Goal: Task Accomplishment & Management: Manage account settings

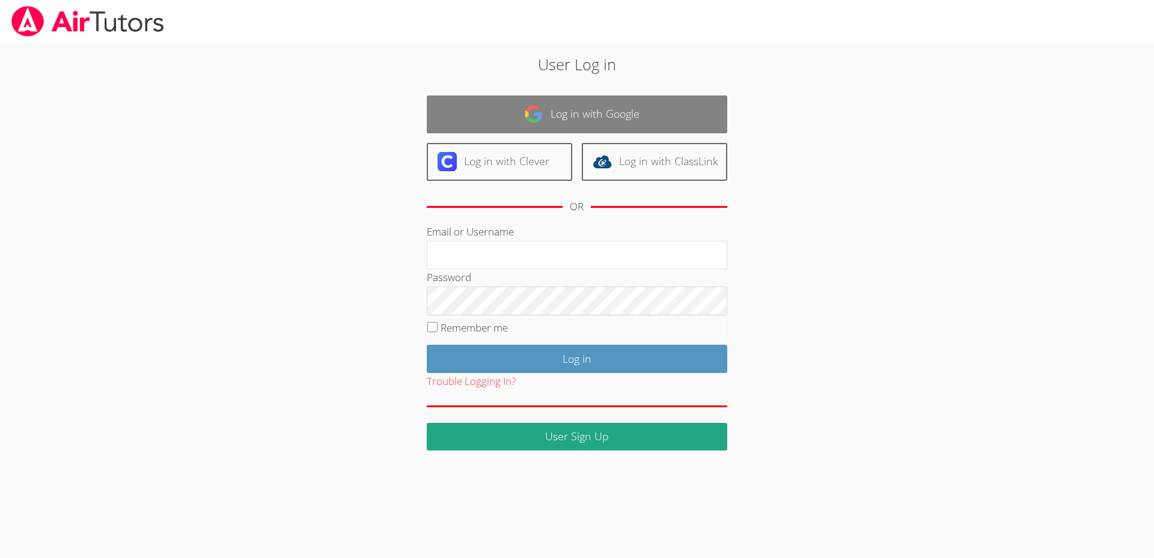
click at [610, 119] on link "Log in with Google" at bounding box center [577, 115] width 301 height 38
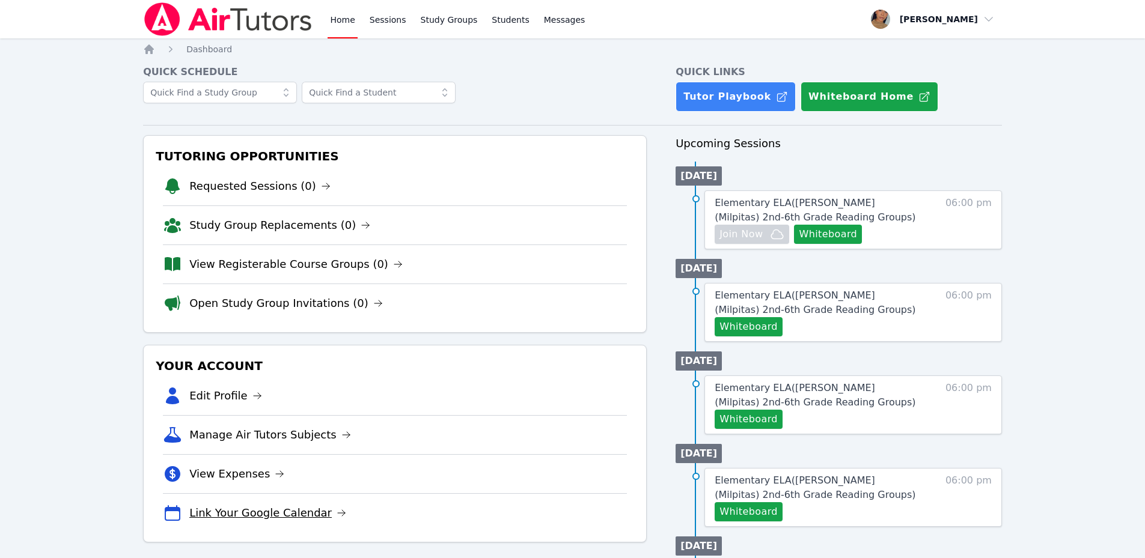
click at [292, 514] on link "Link Your Google Calendar" at bounding box center [267, 513] width 157 height 17
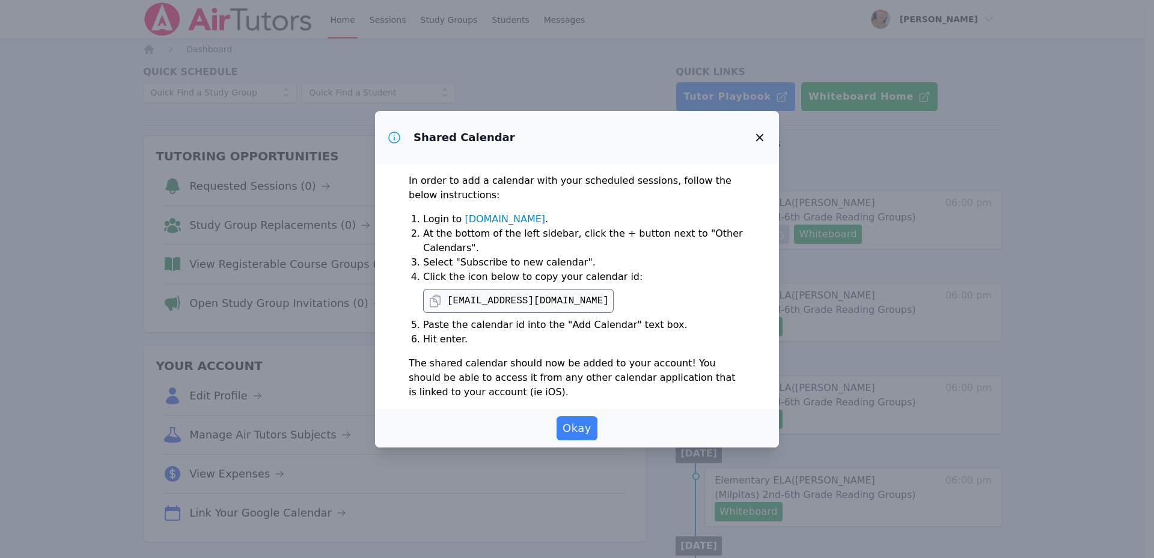
click at [525, 302] on pre "[EMAIL_ADDRESS][DOMAIN_NAME]" at bounding box center [528, 301] width 162 height 14
drag, startPoint x: 525, startPoint y: 302, endPoint x: 460, endPoint y: 249, distance: 83.3
click at [460, 249] on li "At the bottom of the left sidebar, click the + button next to "Other Calendars"." at bounding box center [584, 241] width 322 height 29
click at [577, 302] on pre "[EMAIL_ADDRESS][DOMAIN_NAME]" at bounding box center [528, 301] width 162 height 14
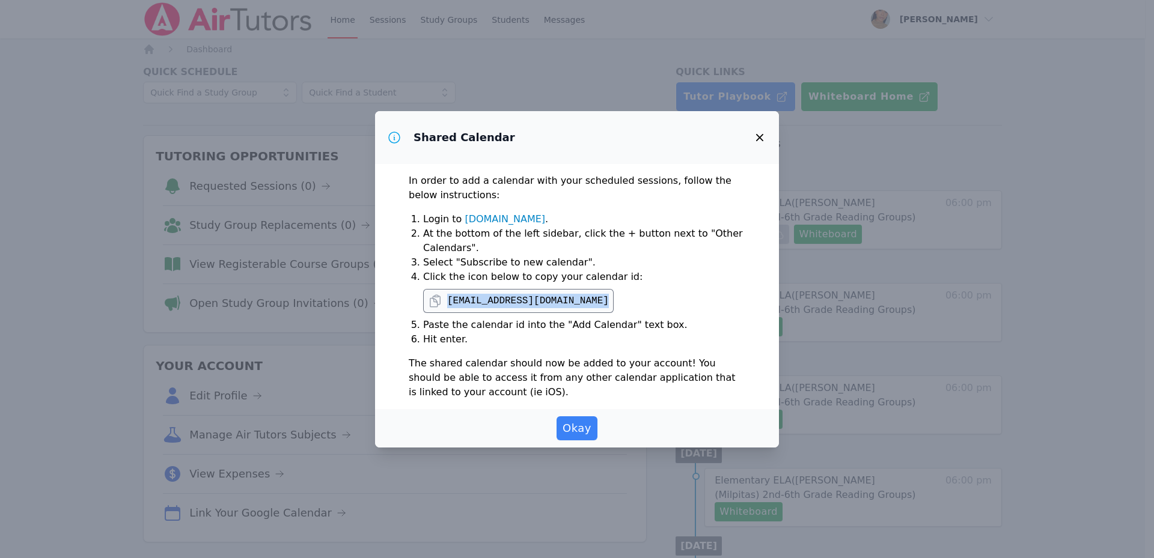
click at [577, 302] on pre "[EMAIL_ADDRESS][DOMAIN_NAME]" at bounding box center [528, 301] width 162 height 14
click at [502, 268] on li "Select "Subscribe to new calendar"." at bounding box center [584, 262] width 322 height 14
click at [432, 299] on icon at bounding box center [435, 301] width 14 height 14
click at [511, 221] on link "[DOMAIN_NAME]" at bounding box center [505, 218] width 81 height 11
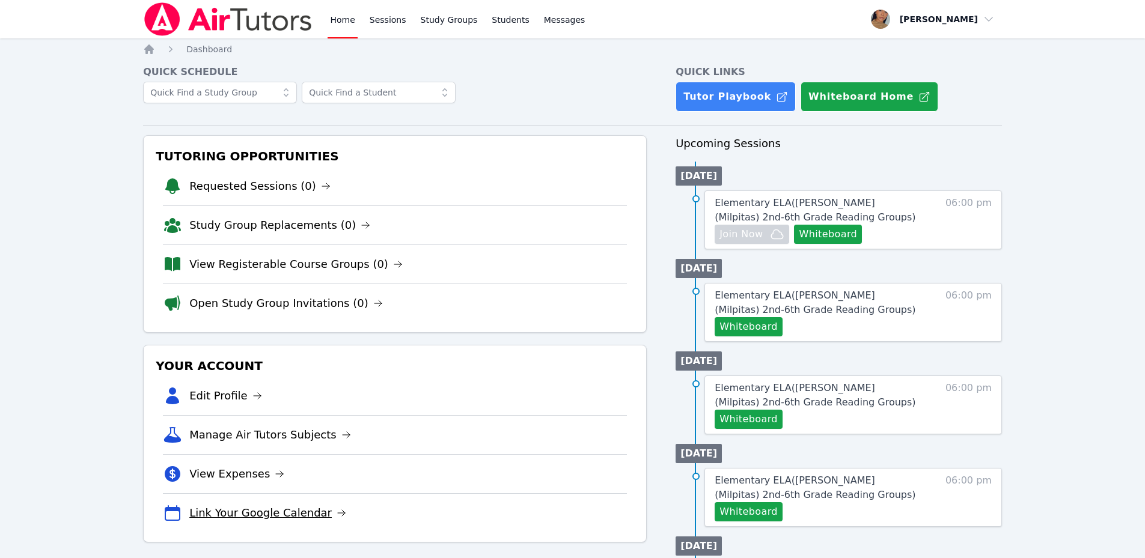
click at [246, 513] on link "Link Your Google Calendar" at bounding box center [267, 513] width 157 height 17
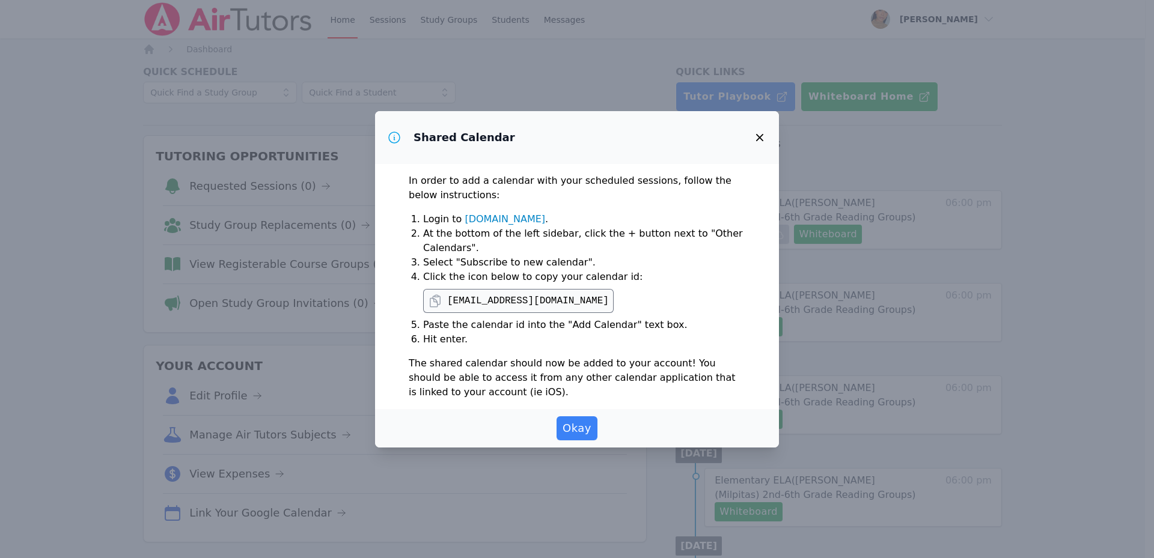
click at [561, 299] on pre "[EMAIL_ADDRESS][DOMAIN_NAME]" at bounding box center [528, 301] width 162 height 14
click at [561, 298] on pre "[EMAIL_ADDRESS][DOMAIN_NAME]" at bounding box center [528, 301] width 162 height 14
drag, startPoint x: 561, startPoint y: 298, endPoint x: 641, endPoint y: 296, distance: 80.0
click at [614, 296] on span "[EMAIL_ADDRESS][DOMAIN_NAME]" at bounding box center [518, 301] width 191 height 24
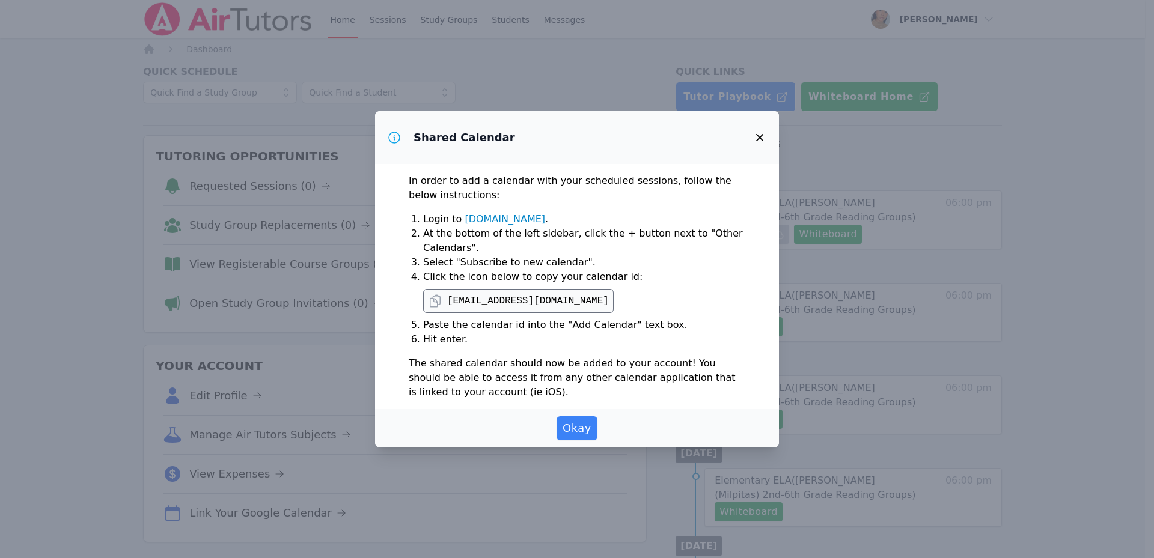
click at [432, 298] on icon at bounding box center [435, 301] width 14 height 14
click at [583, 432] on span "Okay" at bounding box center [577, 428] width 29 height 17
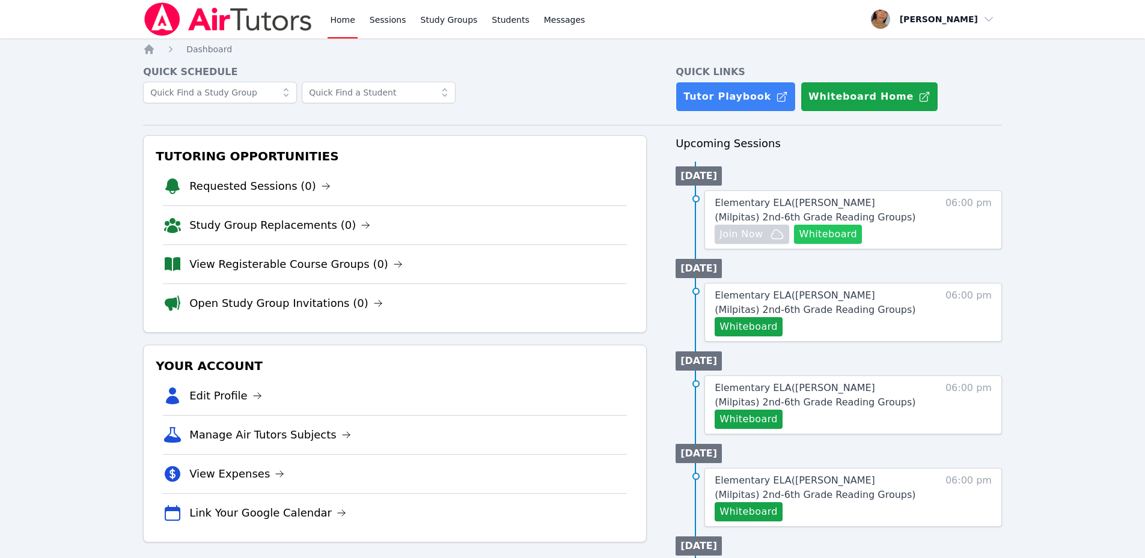
click at [826, 234] on button "Whiteboard" at bounding box center [828, 234] width 68 height 19
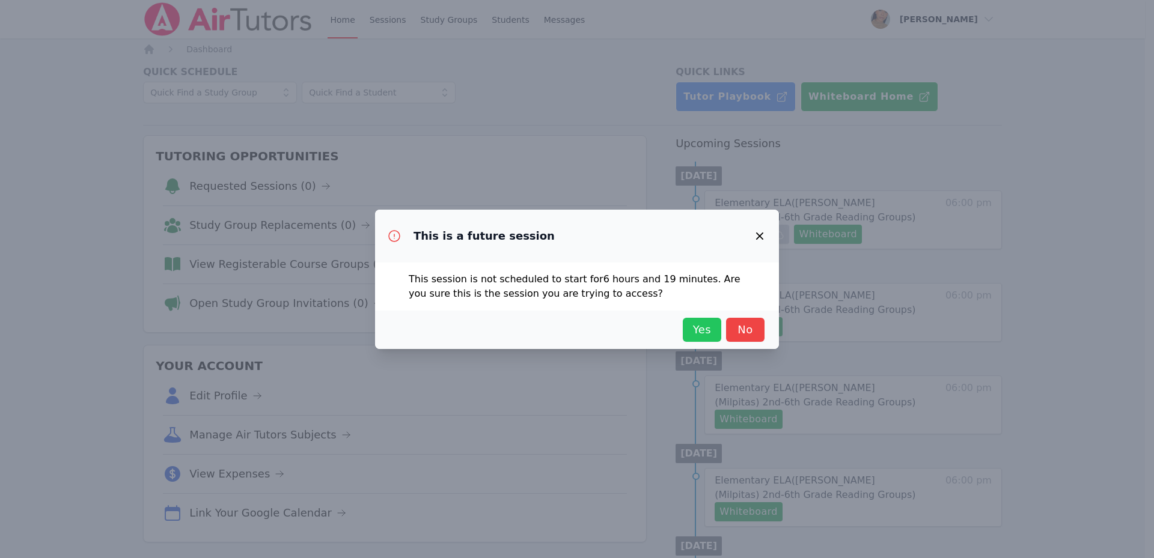
click at [698, 331] on span "Yes" at bounding box center [702, 330] width 26 height 17
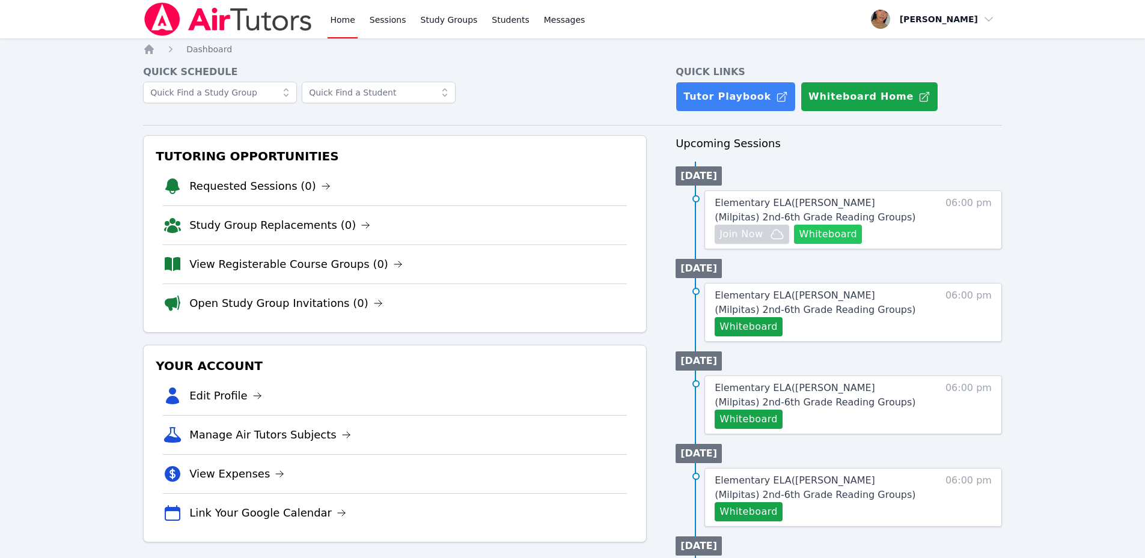
click at [814, 233] on button "Whiteboard" at bounding box center [828, 234] width 68 height 19
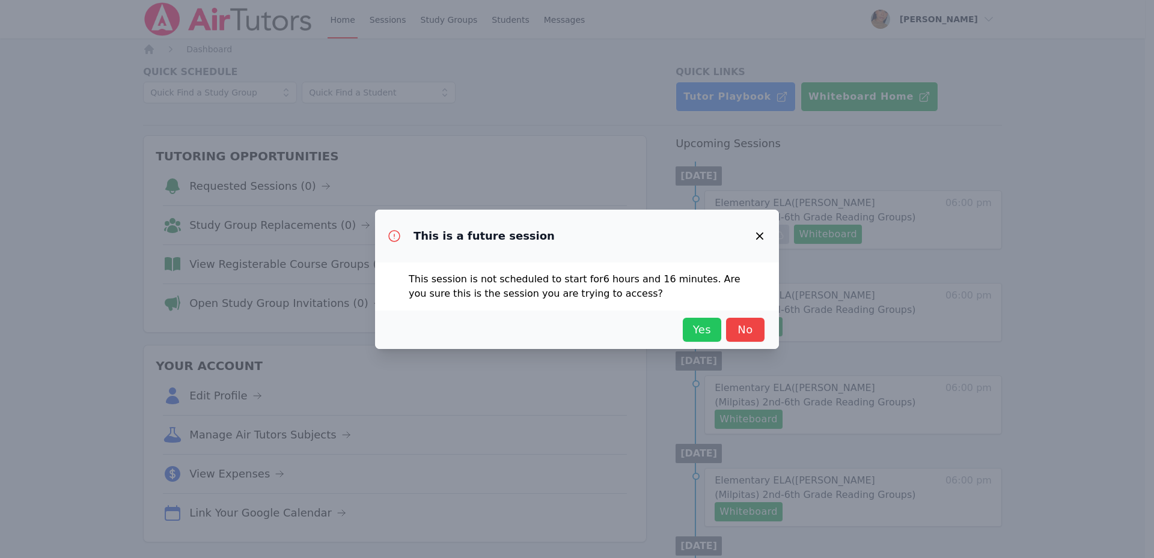
click at [703, 328] on span "Yes" at bounding box center [702, 330] width 26 height 17
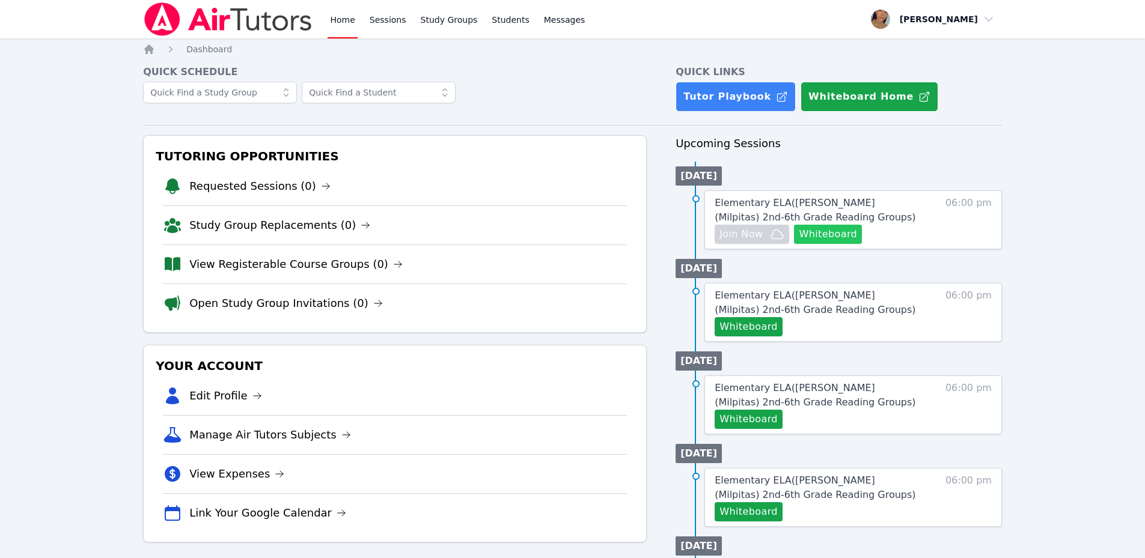
click at [830, 233] on button "Whiteboard" at bounding box center [828, 234] width 68 height 19
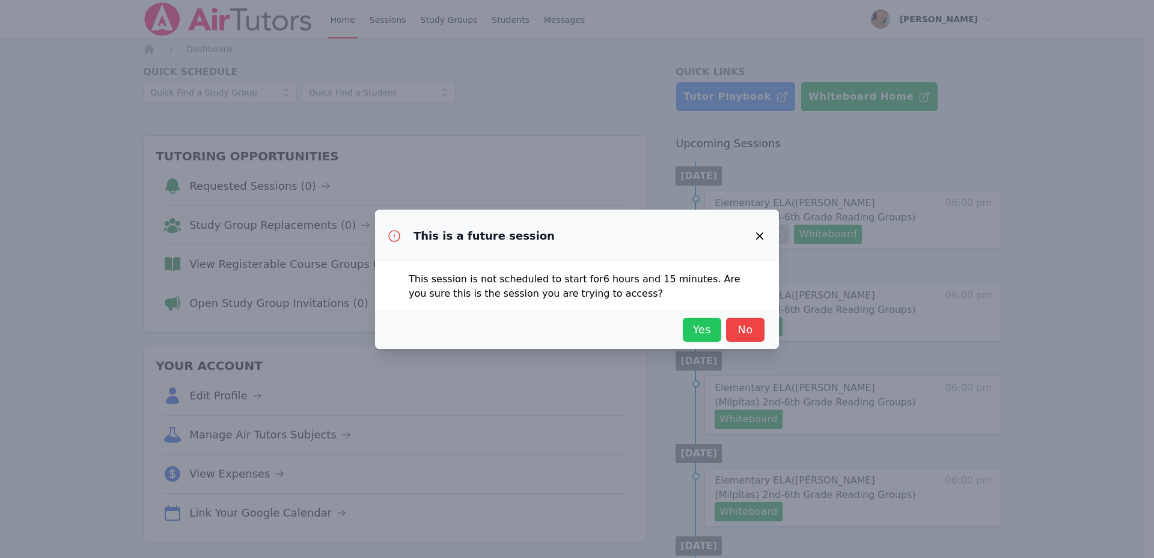
click at [715, 327] on span "Yes" at bounding box center [702, 330] width 26 height 17
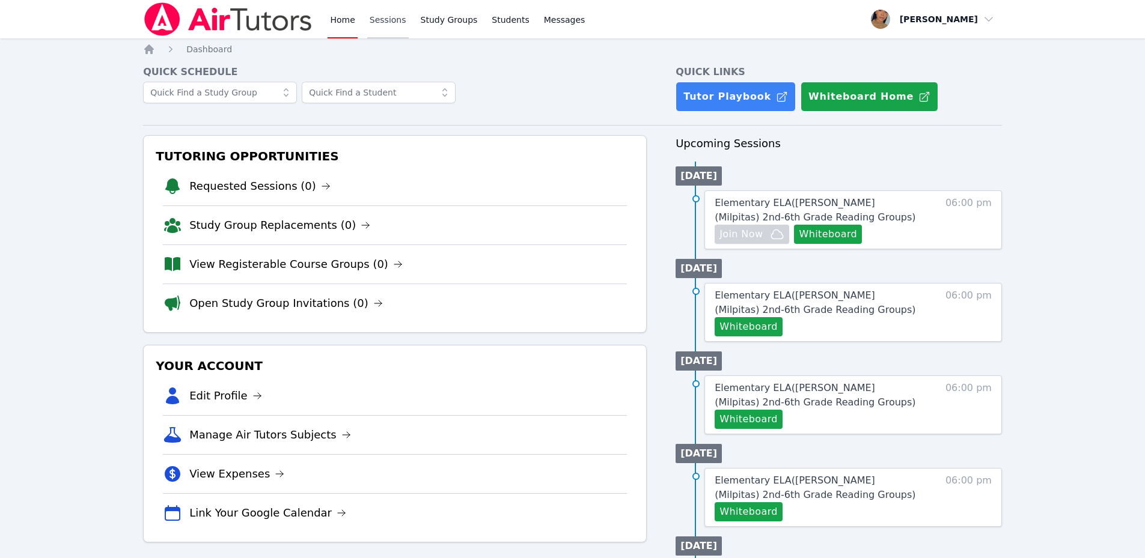
click at [373, 19] on link "Sessions" at bounding box center [387, 19] width 41 height 38
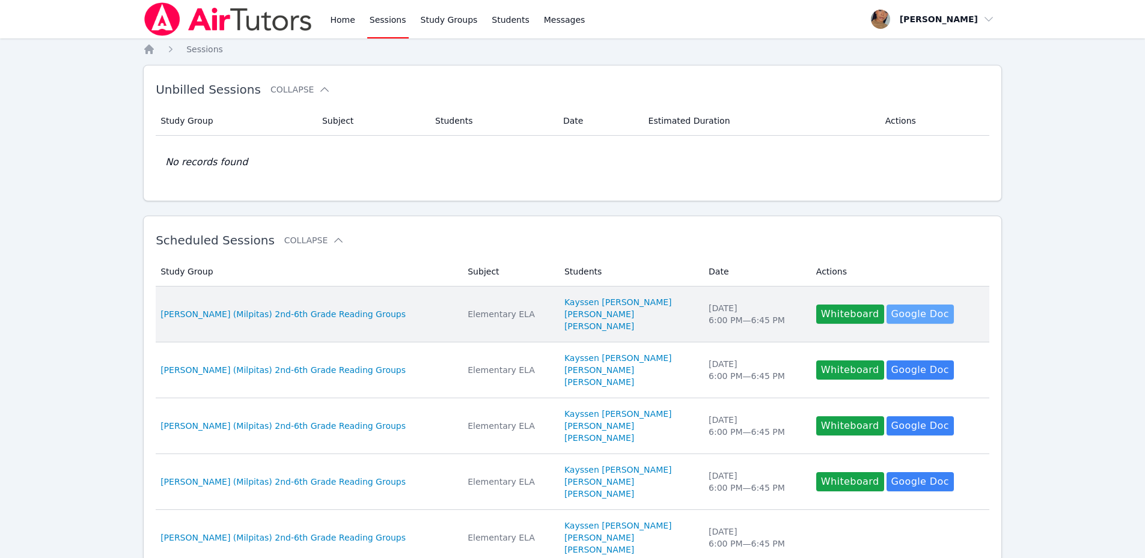
click at [898, 315] on link "Google Doc" at bounding box center [920, 314] width 67 height 19
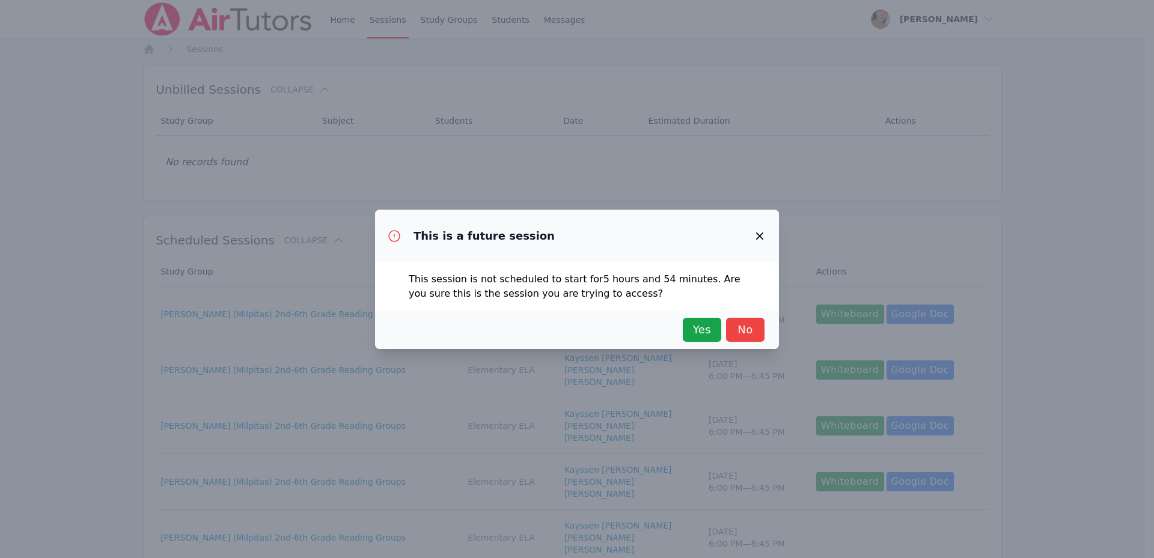
click at [754, 233] on icon "button" at bounding box center [760, 236] width 14 height 14
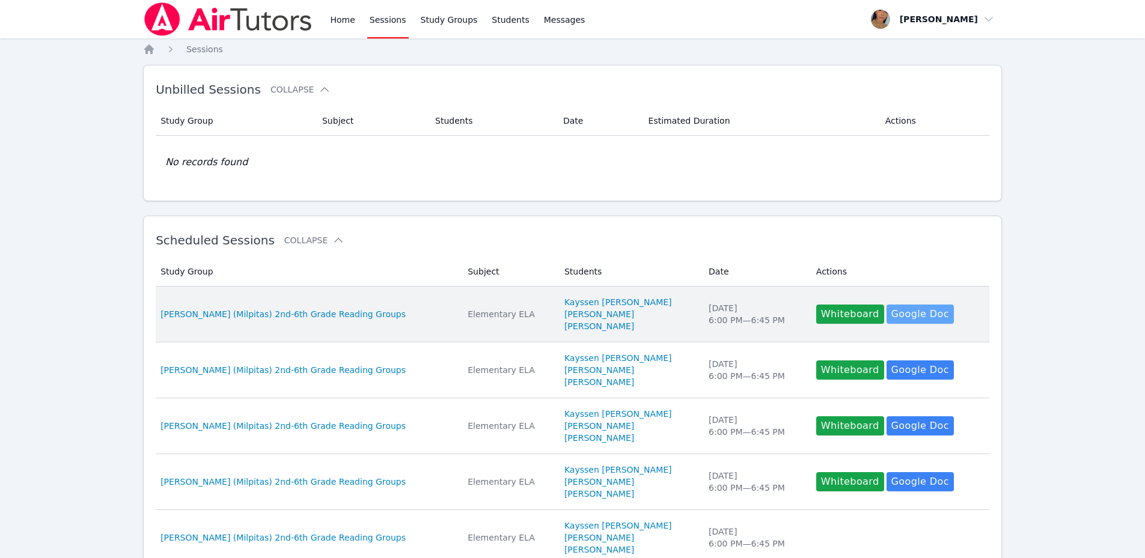
click at [887, 312] on link "Google Doc" at bounding box center [920, 314] width 67 height 19
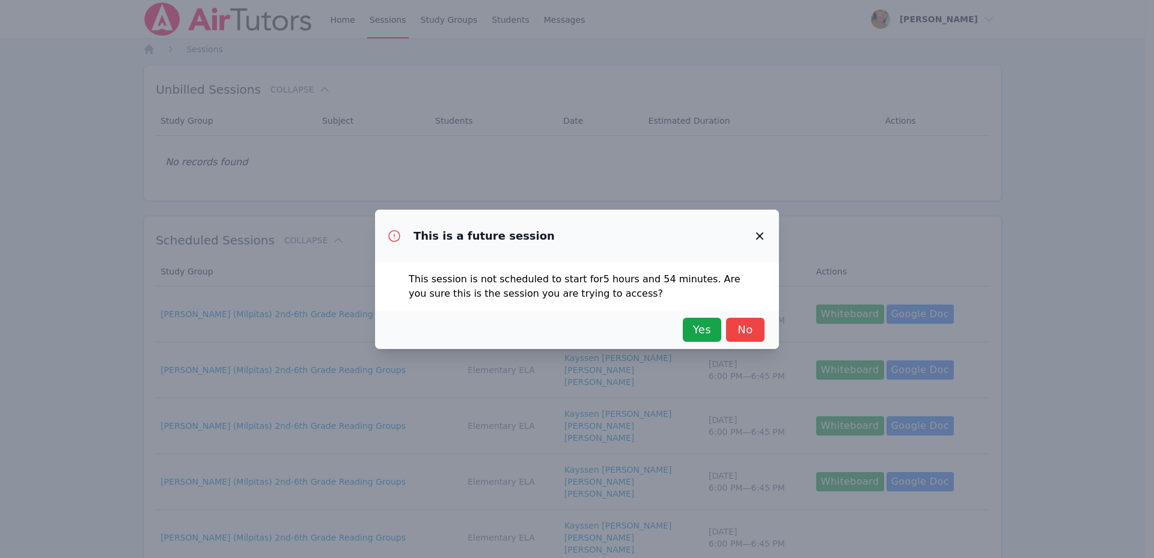
click at [757, 237] on icon "button" at bounding box center [760, 236] width 14 height 14
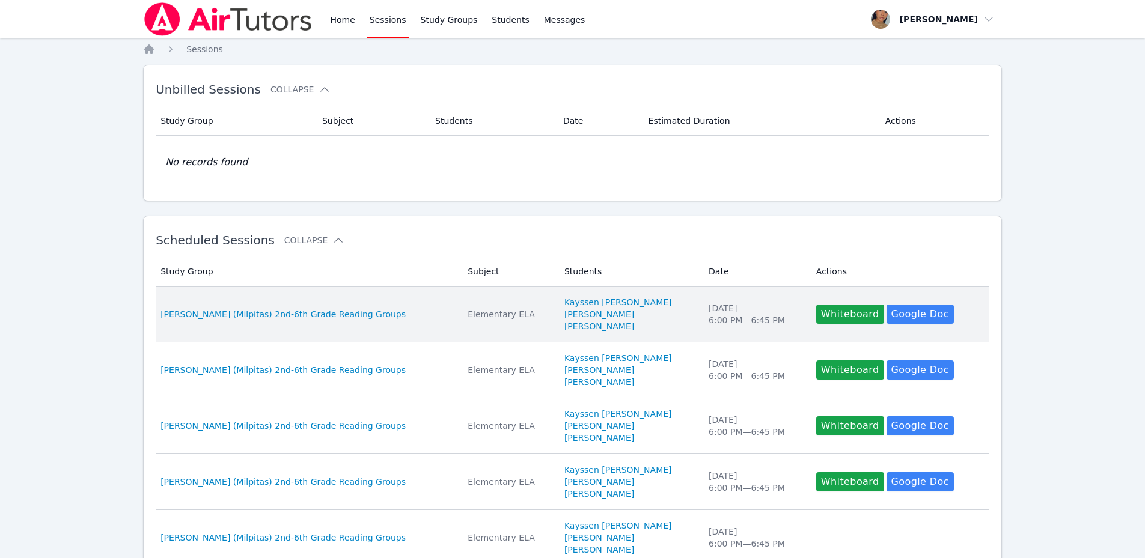
click at [316, 314] on span "[PERSON_NAME] (Milpitas) 2nd-6th Grade Reading Groups" at bounding box center [282, 314] width 245 height 12
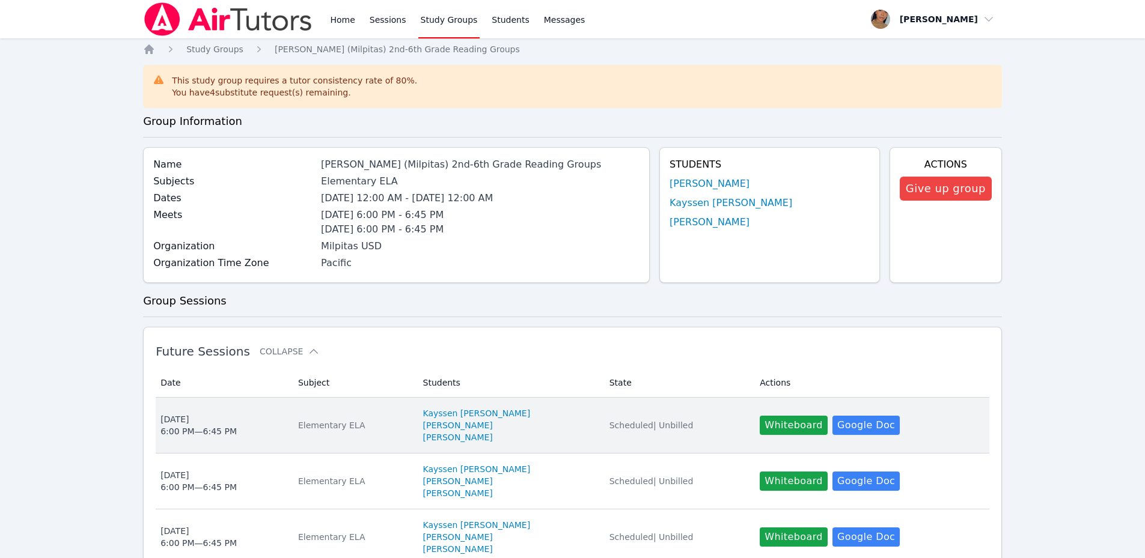
click at [686, 431] on div "Scheduled | Unbilled" at bounding box center [678, 426] width 136 height 12
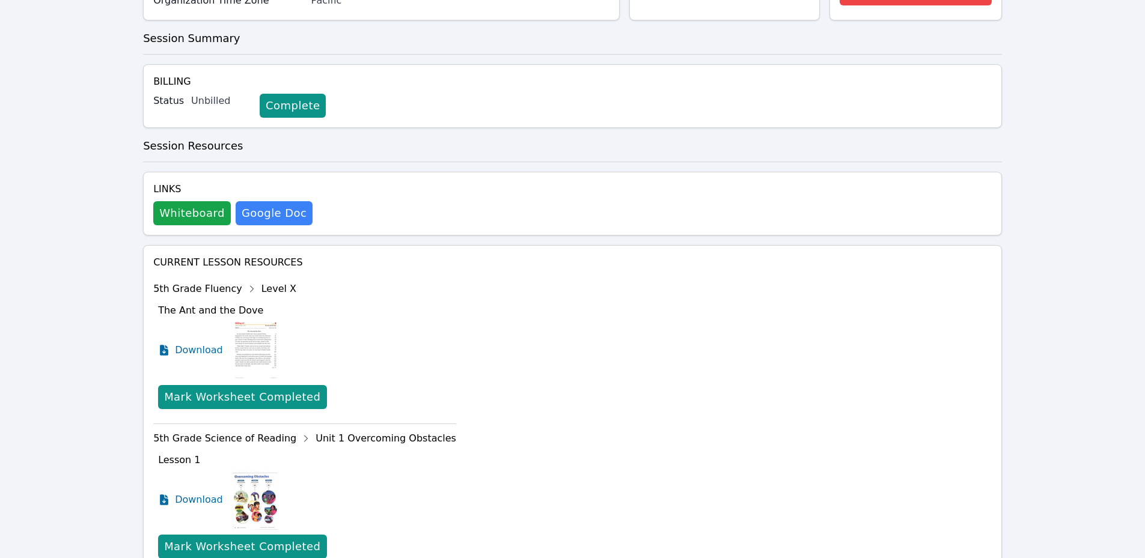
scroll to position [341, 0]
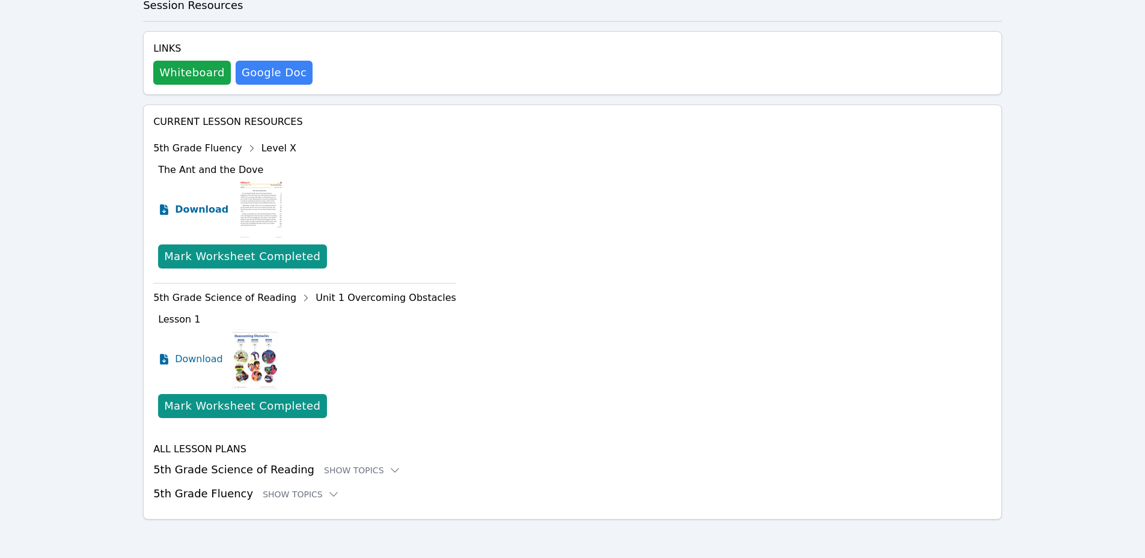
click at [204, 207] on span "Download" at bounding box center [201, 210] width 53 height 14
click at [343, 468] on div "Show Topics" at bounding box center [362, 471] width 77 height 12
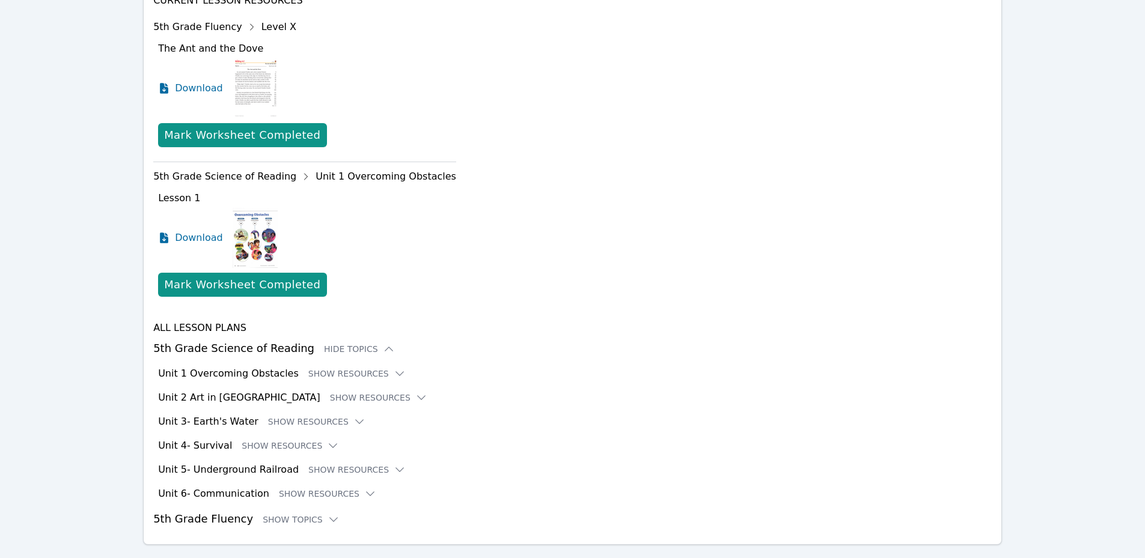
scroll to position [487, 0]
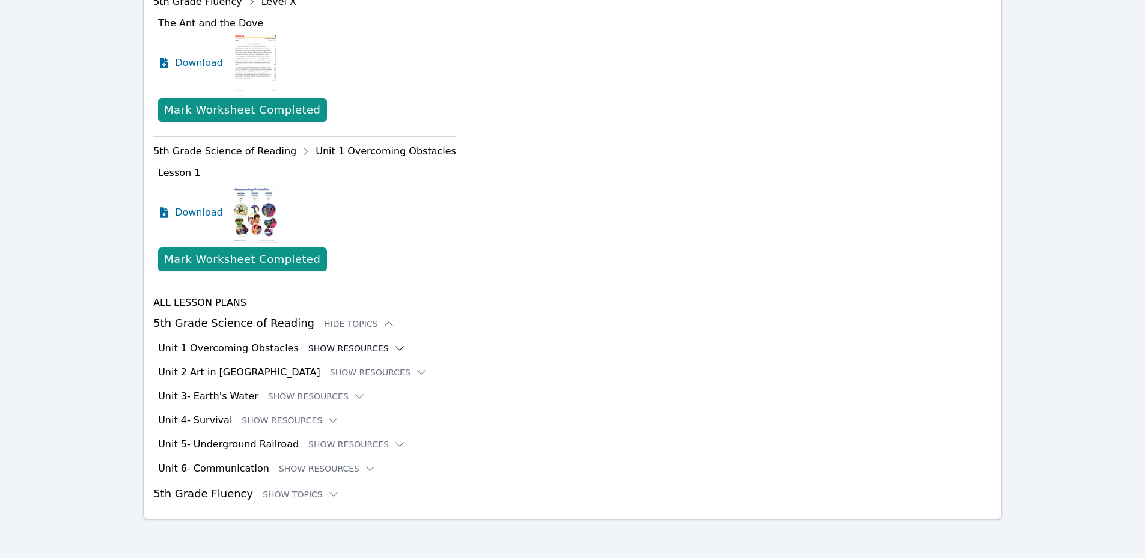
click at [343, 347] on button "Show Resources" at bounding box center [356, 349] width 97 height 12
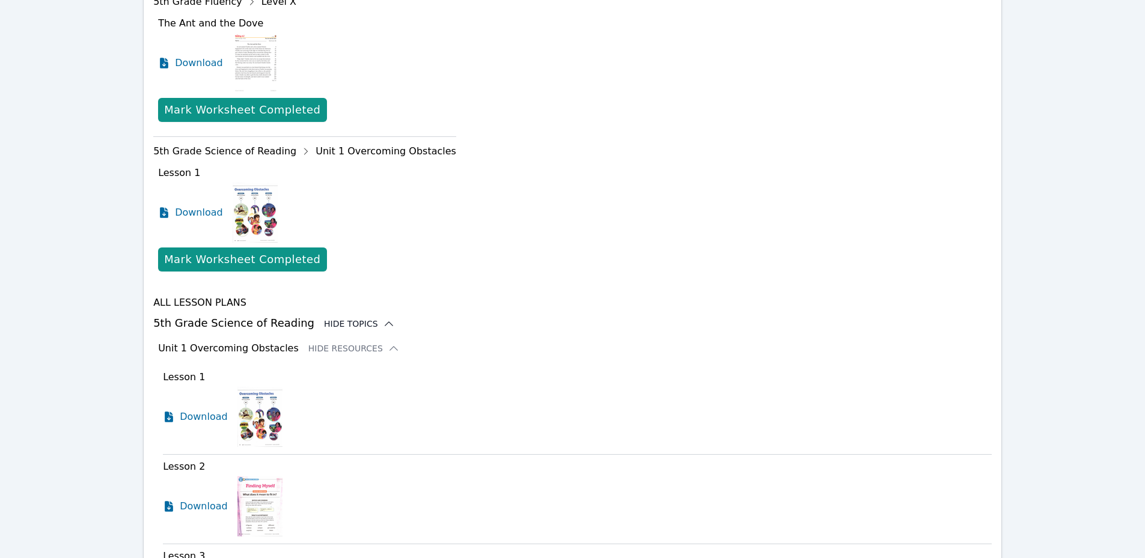
click at [342, 326] on div "Hide Topics" at bounding box center [359, 324] width 71 height 12
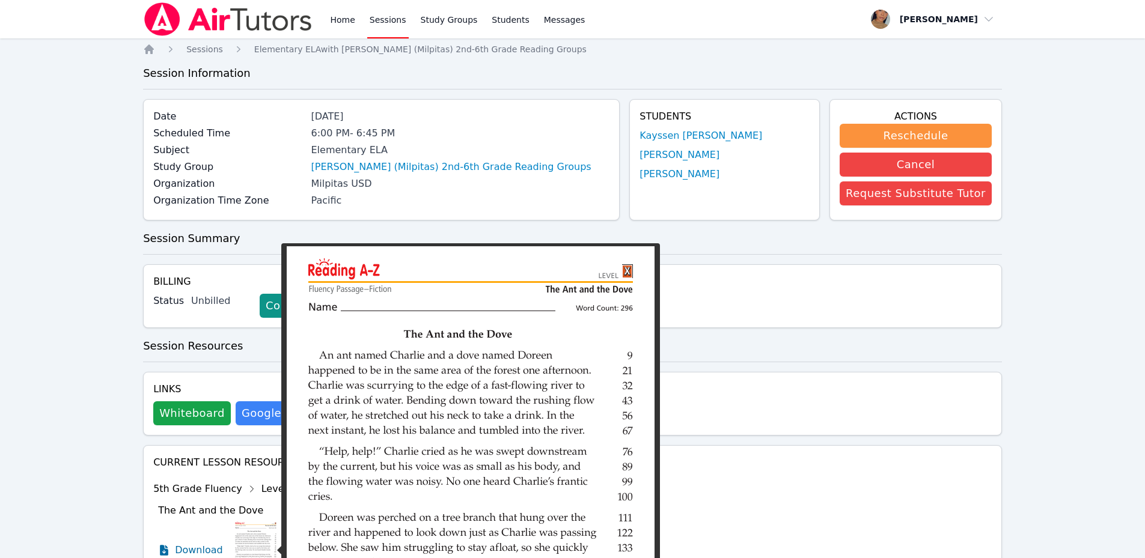
scroll to position [200, 0]
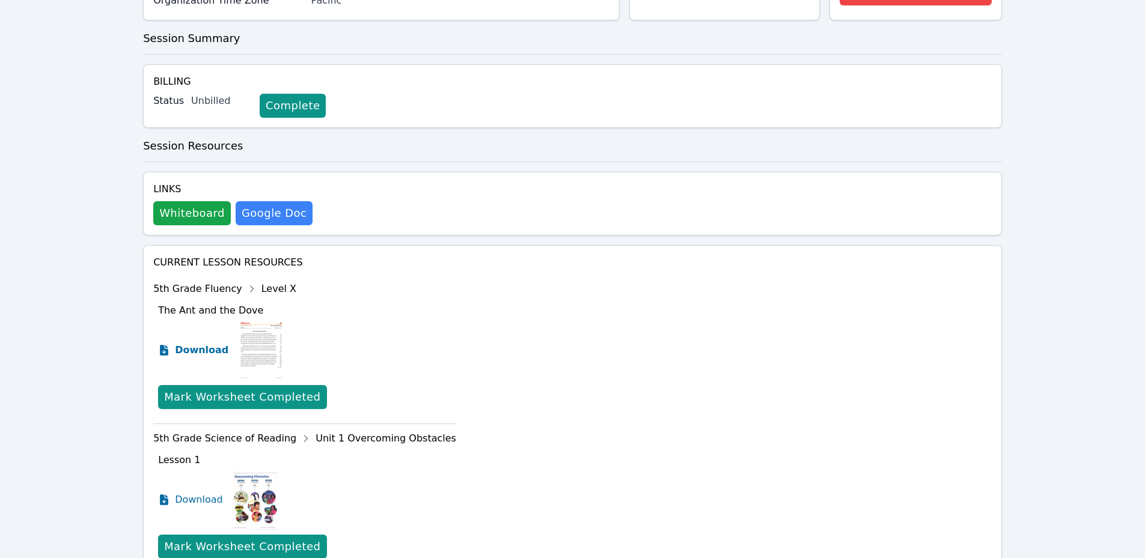
click at [192, 352] on span "Download" at bounding box center [201, 350] width 53 height 14
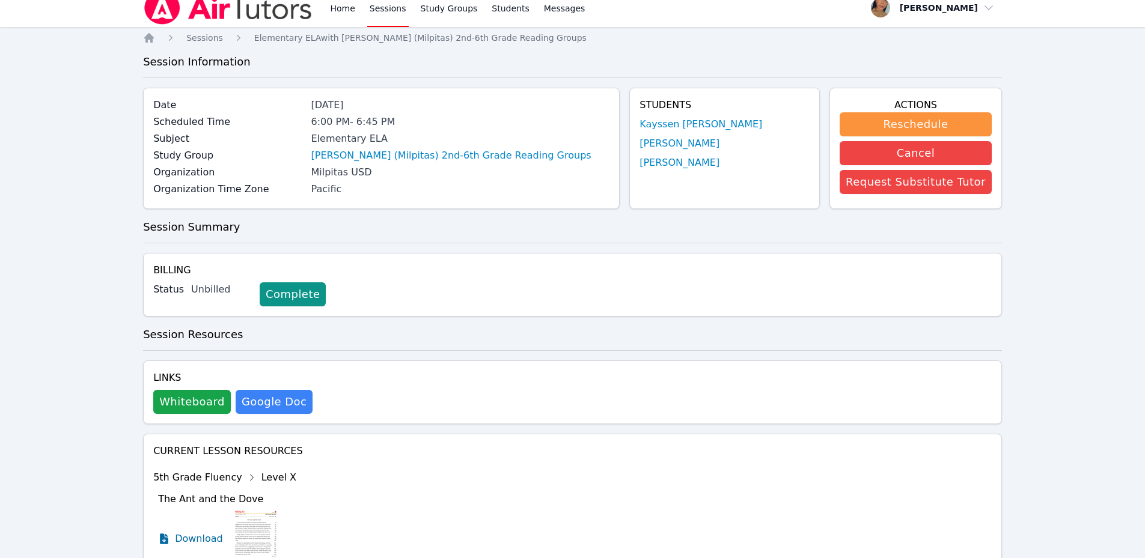
scroll to position [0, 0]
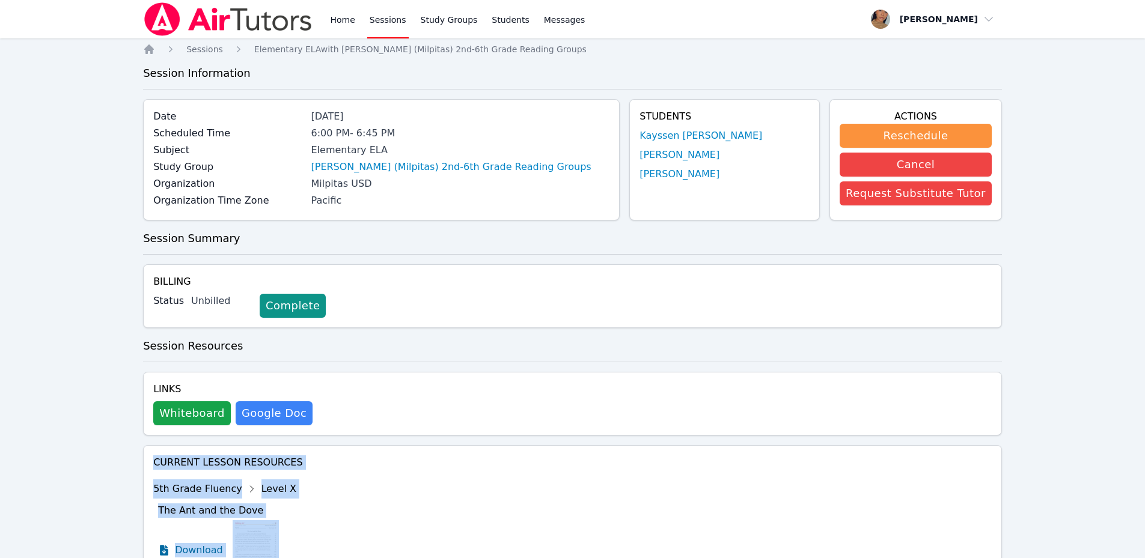
drag, startPoint x: 435, startPoint y: 480, endPoint x: 460, endPoint y: 402, distance: 81.4
click at [460, 402] on div "Home Sessions Elementary ELA with Curtner (Milpitas) 2nd-6th Grade Reading Grou…" at bounding box center [572, 471] width 859 height 856
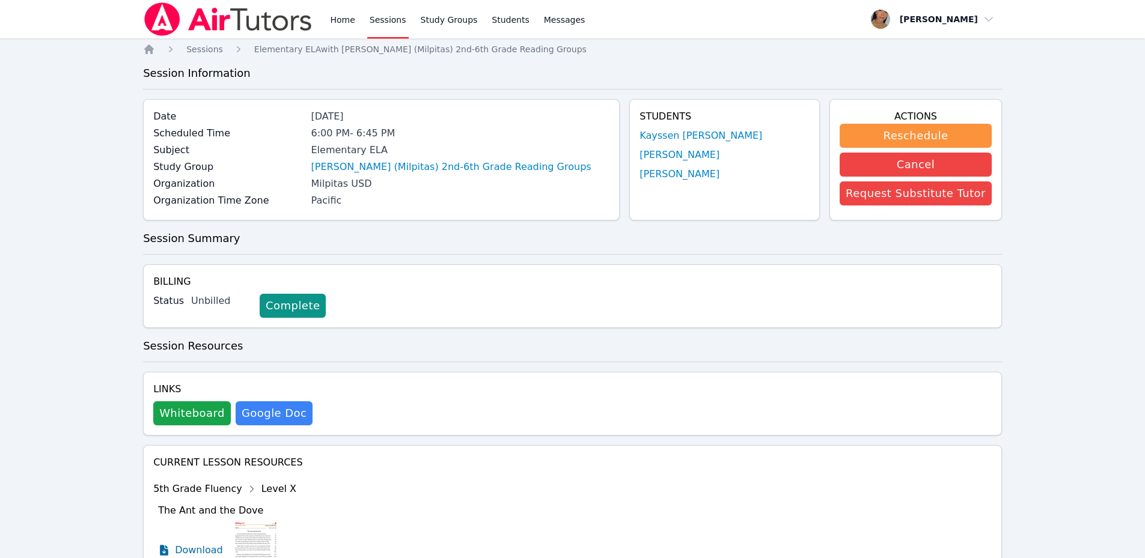
drag, startPoint x: 460, startPoint y: 402, endPoint x: 501, endPoint y: 356, distance: 61.3
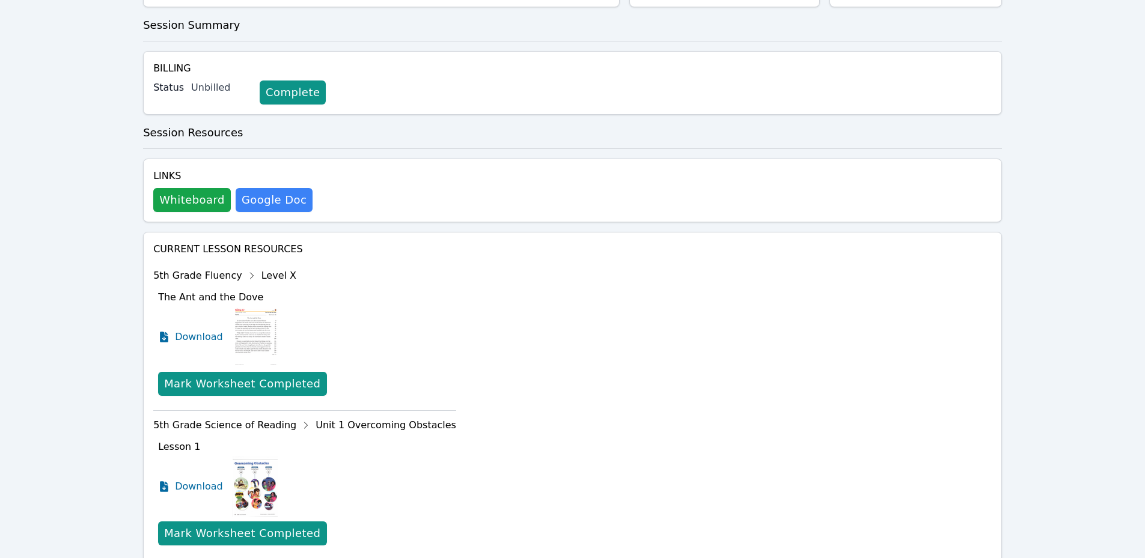
scroll to position [341, 0]
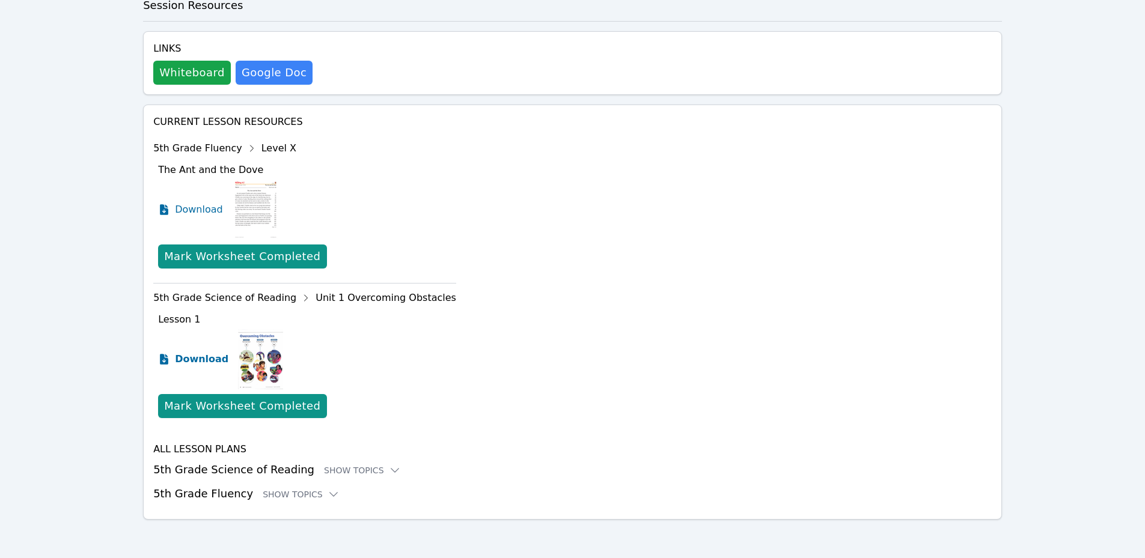
click at [204, 355] on span "Download" at bounding box center [201, 359] width 53 height 14
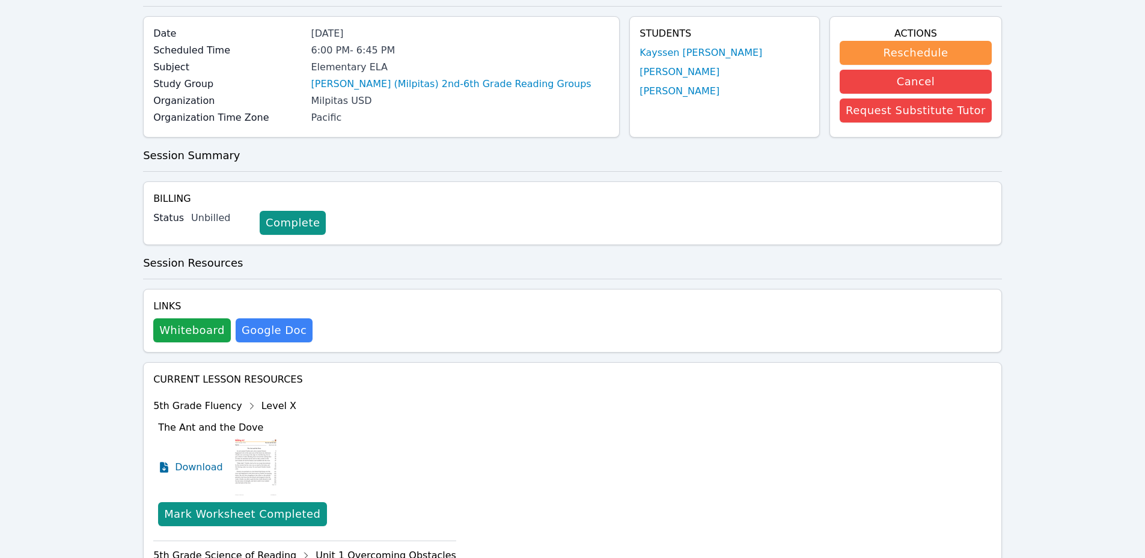
scroll to position [0, 0]
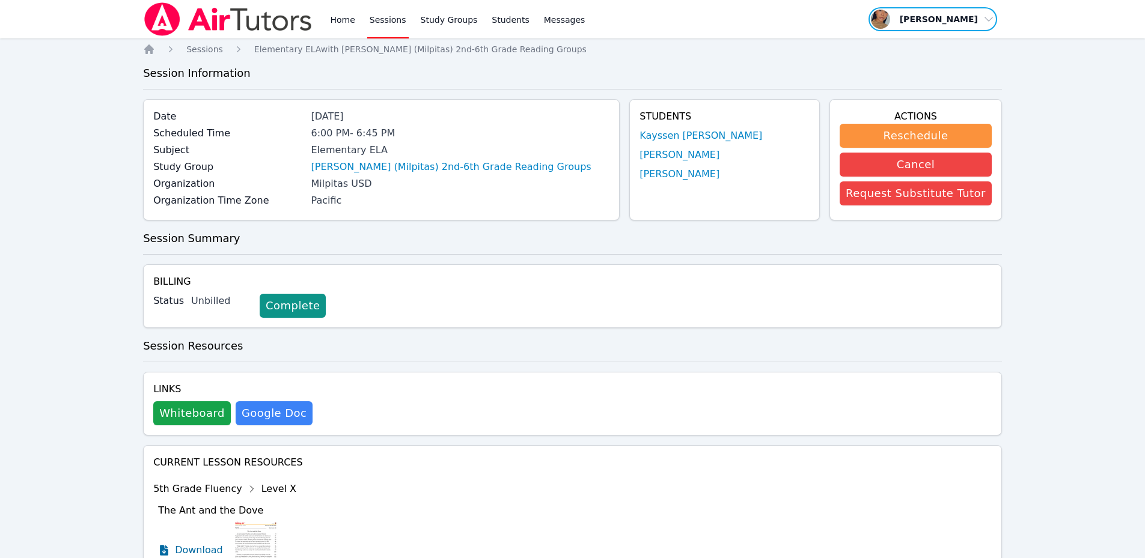
click at [936, 14] on span "button" at bounding box center [932, 19] width 131 height 26
click at [914, 64] on button "Logout" at bounding box center [936, 69] width 115 height 22
